Goal: Information Seeking & Learning: Learn about a topic

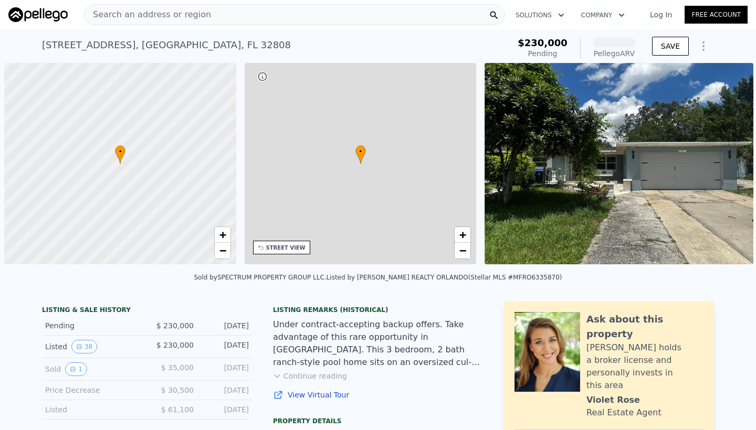
scroll to position [0, 4]
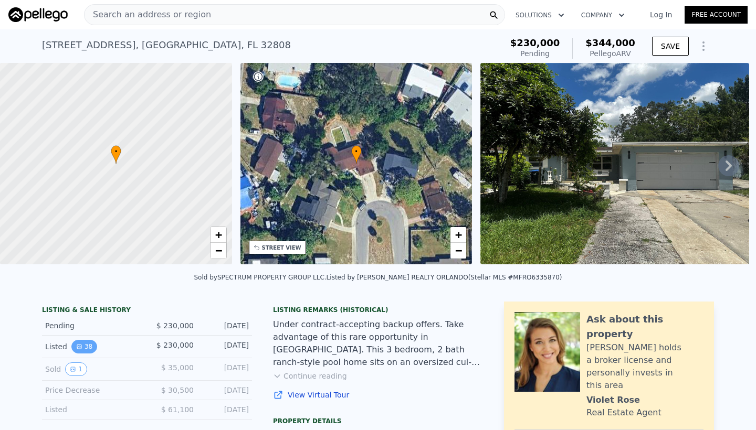
click at [79, 345] on icon "View historical data" at bounding box center [79, 347] width 4 height 4
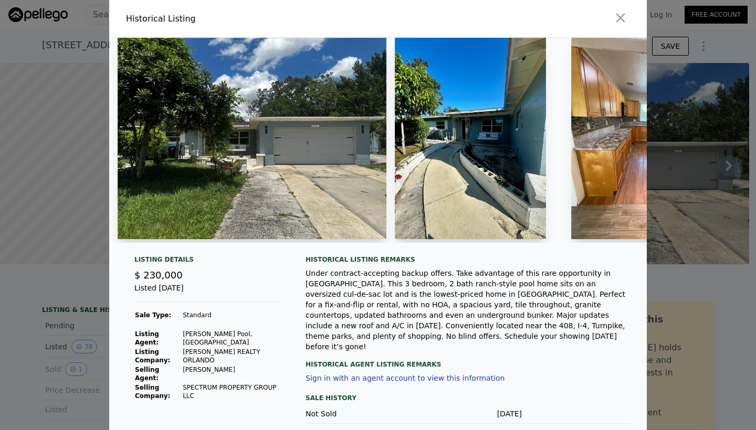
scroll to position [0, 0]
click at [626, 18] on icon "button" at bounding box center [620, 17] width 15 height 15
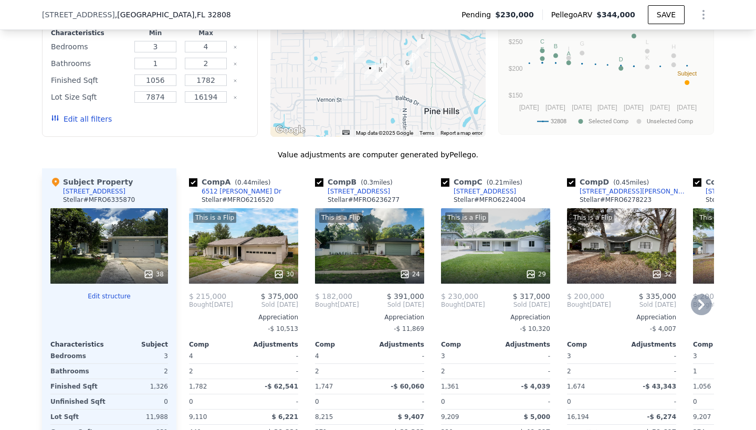
scroll to position [996, 0]
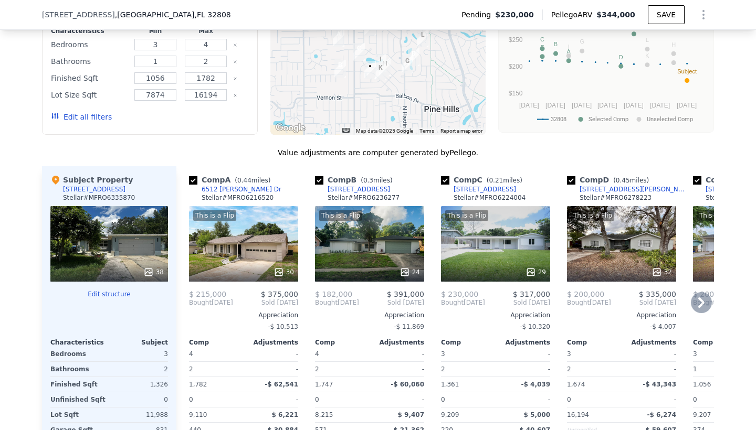
click at [698, 302] on icon at bounding box center [701, 302] width 21 height 21
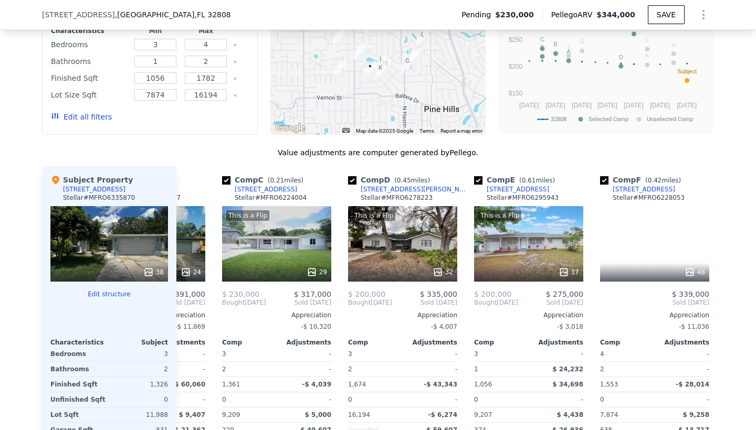
scroll to position [0, 252]
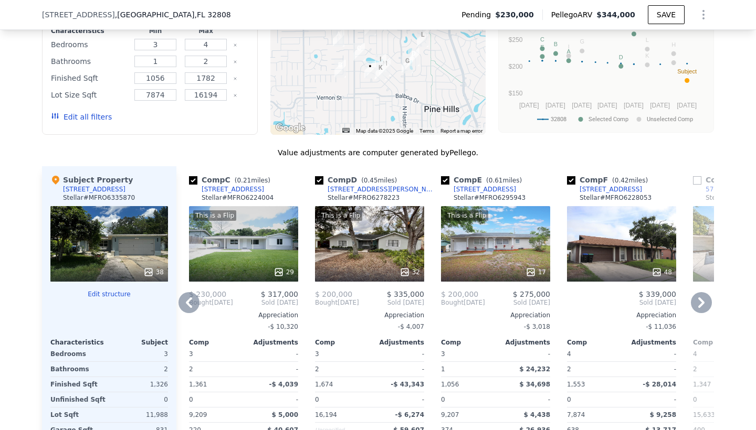
click at [188, 301] on icon at bounding box center [189, 303] width 6 height 10
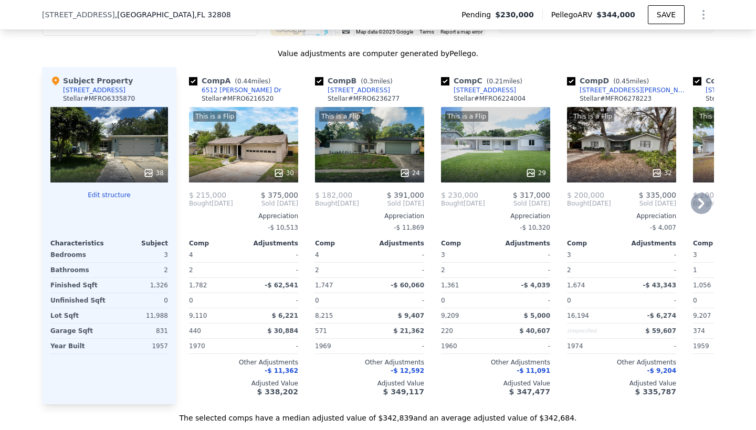
scroll to position [1089, 0]
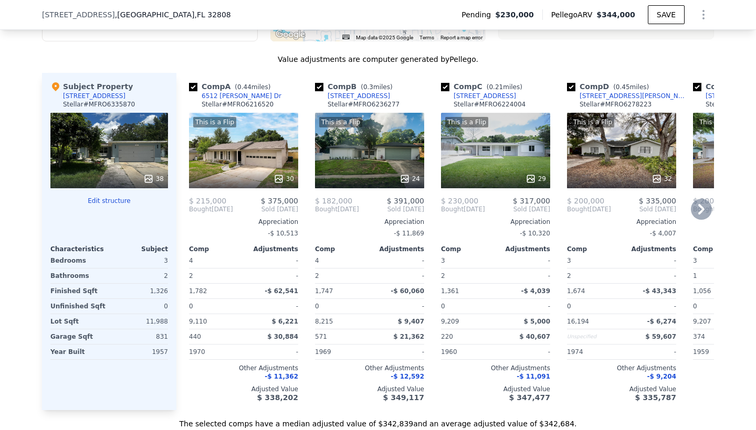
click at [506, 153] on div "This is a Flip 29" at bounding box center [495, 151] width 109 height 76
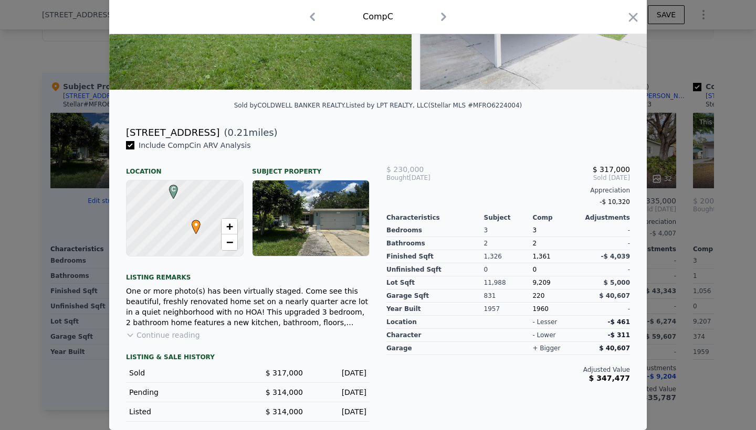
scroll to position [179, 0]
click at [618, 384] on div "$ 230,000 $ 317,000 Bought May 2024 Sold Oct 2024 Appreciation -$ 10,320 Charac…" at bounding box center [508, 281] width 260 height 282
click at [634, 14] on icon "button" at bounding box center [633, 17] width 15 height 15
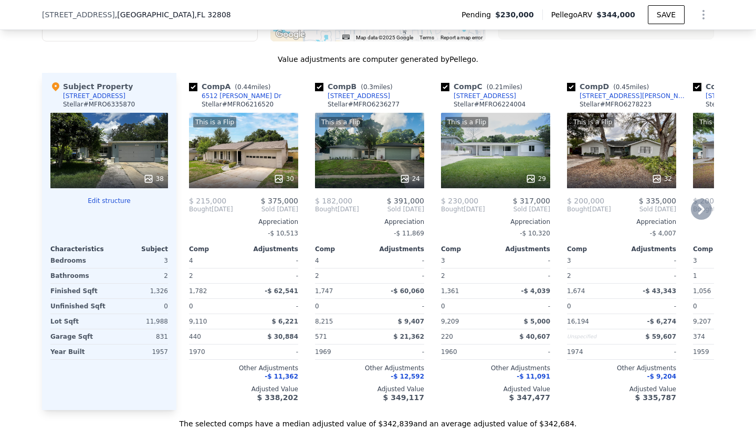
click at [701, 205] on icon at bounding box center [701, 209] width 6 height 10
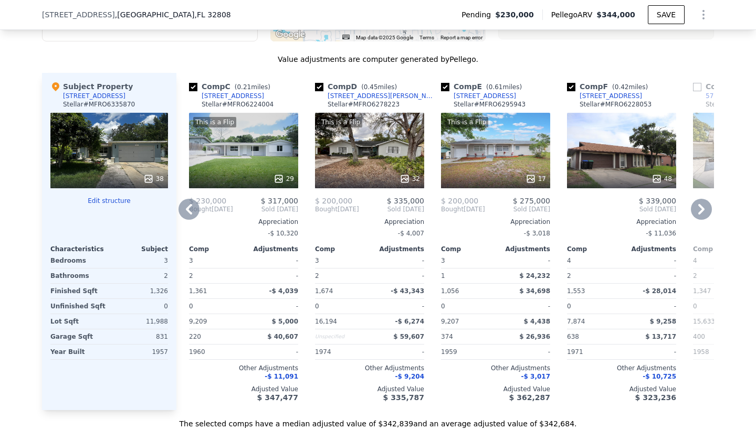
click at [516, 162] on div "This is a Flip 17" at bounding box center [495, 151] width 109 height 76
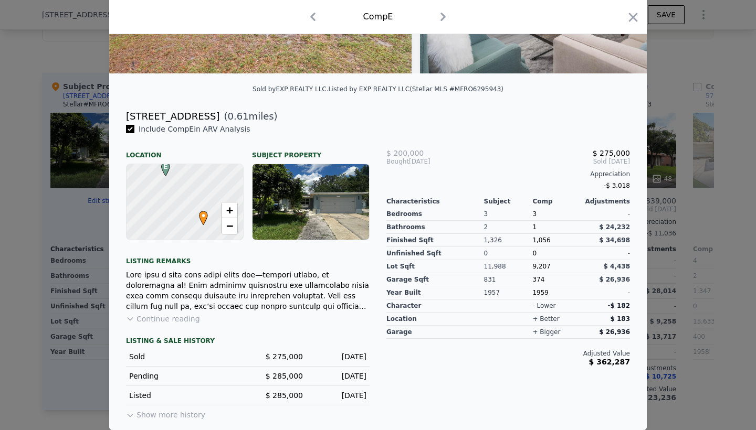
scroll to position [196, 0]
click at [628, 20] on icon "button" at bounding box center [633, 17] width 15 height 15
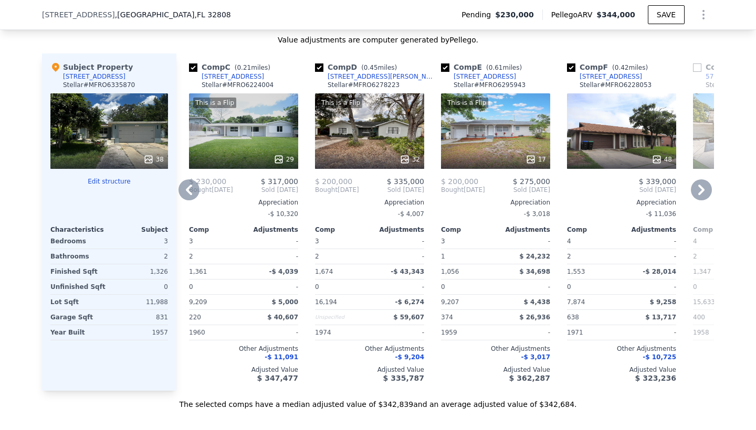
scroll to position [1109, 0]
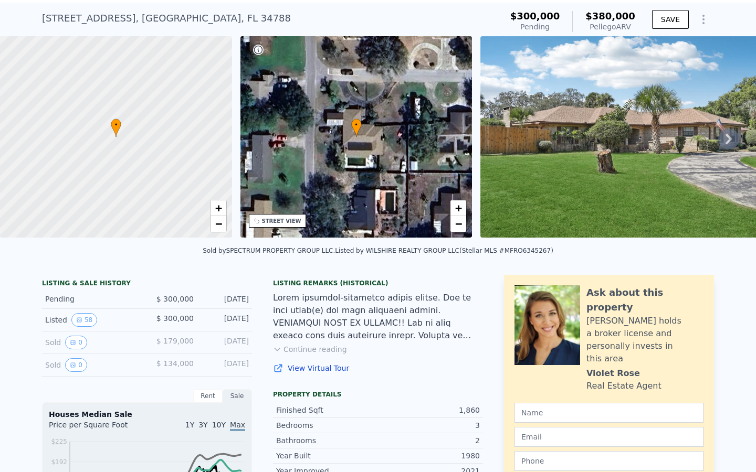
scroll to position [27, 0]
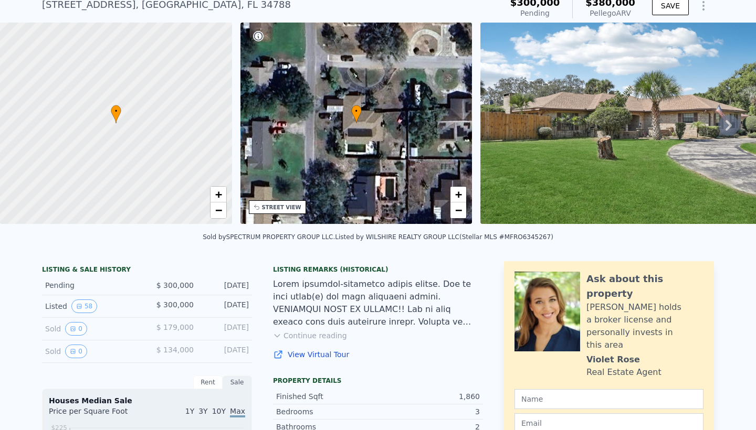
scroll to position [69, 0]
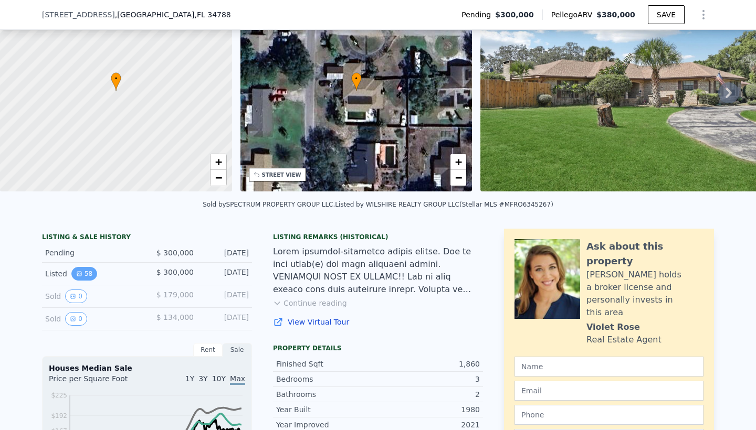
click at [79, 276] on icon "View historical data" at bounding box center [79, 274] width 4 height 4
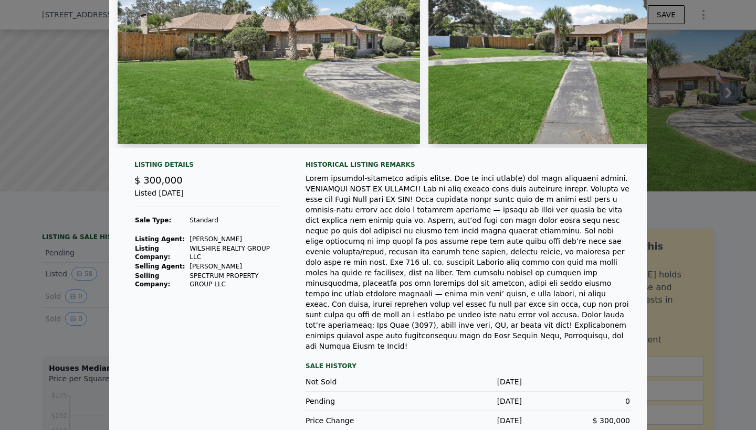
scroll to position [94, 0]
click at [744, 238] on div at bounding box center [378, 215] width 756 height 430
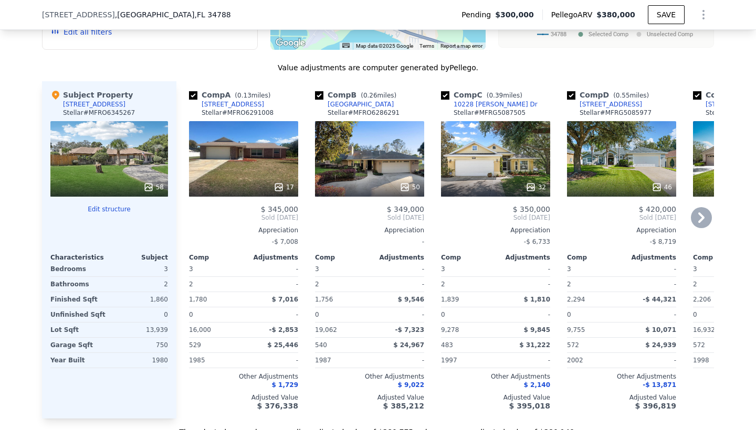
scroll to position [1099, 0]
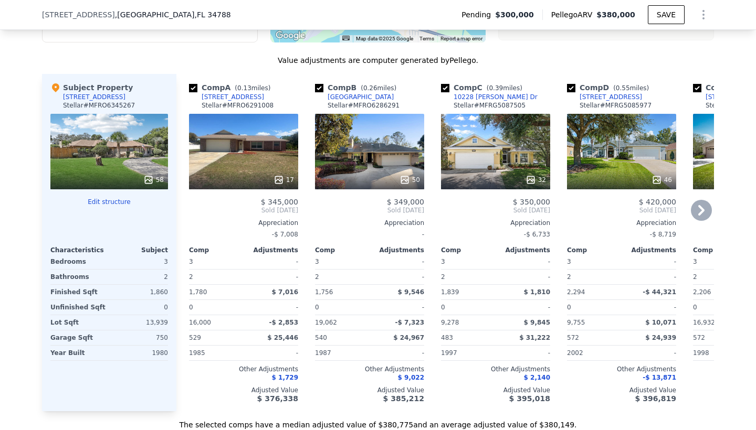
click at [243, 168] on div "17" at bounding box center [243, 152] width 109 height 76
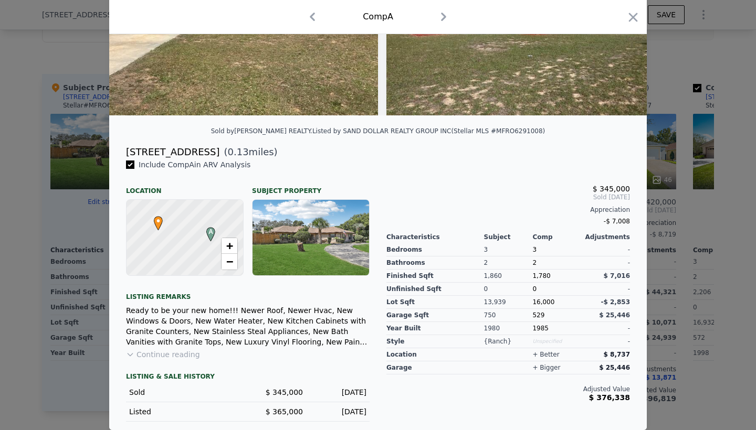
scroll to position [154, 0]
click at [631, 16] on icon "button" at bounding box center [633, 17] width 9 height 9
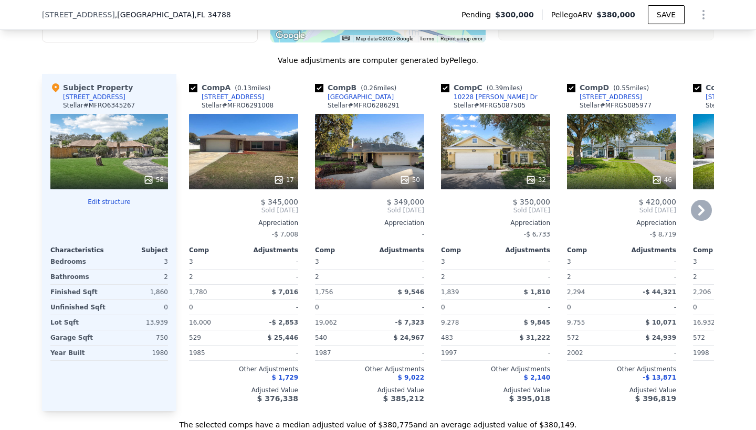
click at [377, 163] on div "50" at bounding box center [369, 152] width 109 height 76
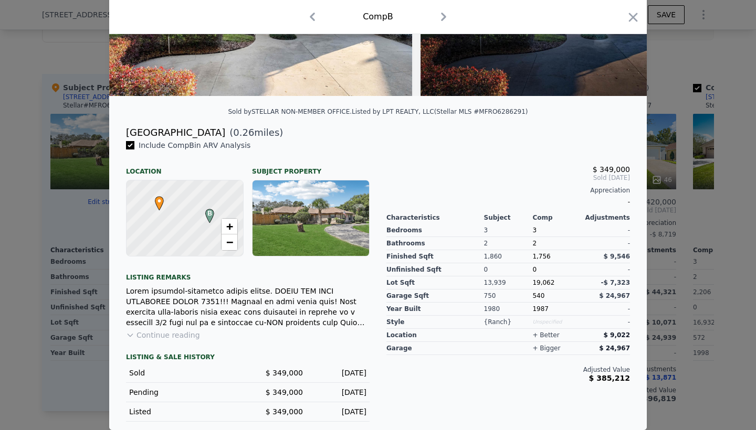
scroll to position [173, 0]
click at [635, 20] on icon "button" at bounding box center [633, 17] width 15 height 15
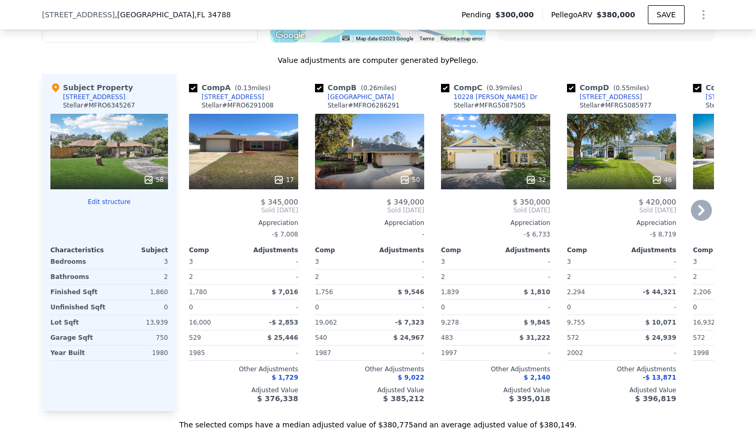
click at [489, 157] on div "32" at bounding box center [495, 152] width 109 height 76
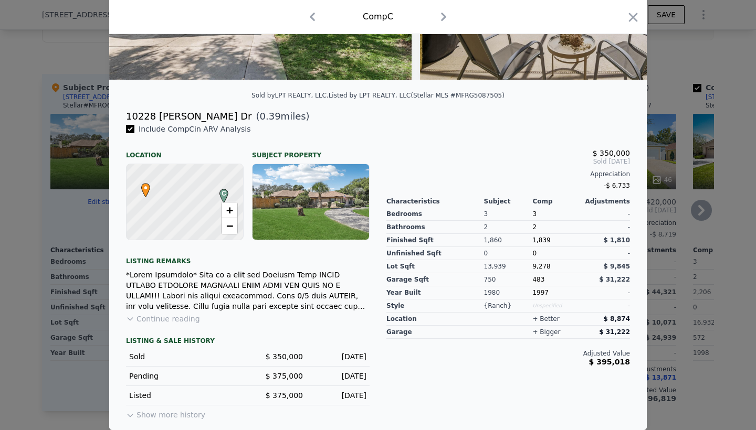
scroll to position [189, 0]
click at [630, 19] on icon "button" at bounding box center [633, 17] width 9 height 9
